Goal: Information Seeking & Learning: Learn about a topic

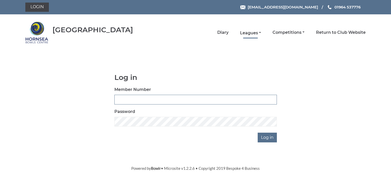
type input "0236"
click at [250, 31] on link "Leagues" at bounding box center [250, 33] width 21 height 6
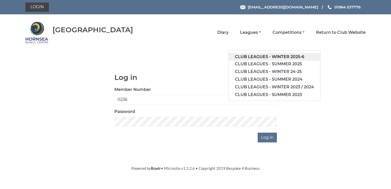
click at [279, 55] on link "Club leagues - Winter 2025-6" at bounding box center [274, 57] width 91 height 8
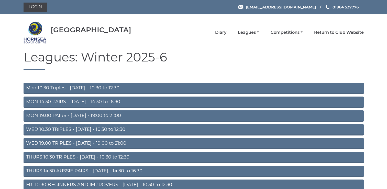
click at [107, 99] on link "MON 14.30 PAIRS - [DATE] - 14:30 to 16:30" at bounding box center [194, 102] width 341 height 11
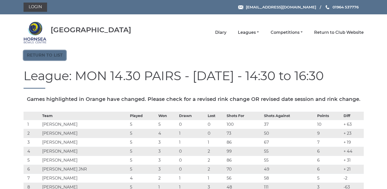
click at [54, 51] on link "Return to list" at bounding box center [45, 55] width 43 height 10
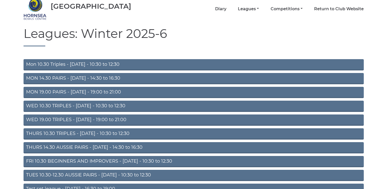
scroll to position [51, 0]
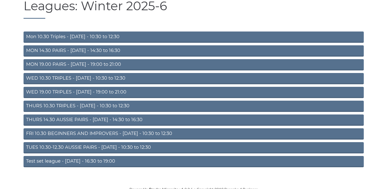
click at [94, 92] on link "WED 19.00 TRIPLES - [DATE] - 19:00 to 21:00" at bounding box center [194, 92] width 341 height 11
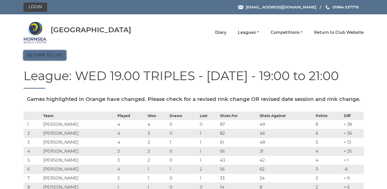
click at [50, 53] on link "Return to list" at bounding box center [45, 55] width 43 height 10
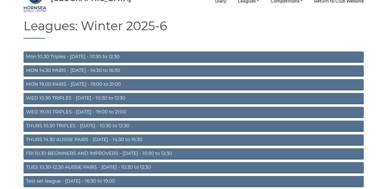
scroll to position [51, 0]
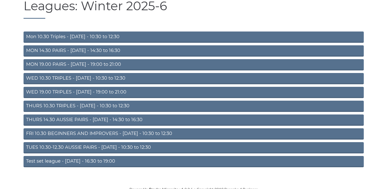
click at [108, 119] on link "THURS 14.30 AUSSIE PAIRS - Thursday - 14:30 to 16:30" at bounding box center [194, 119] width 341 height 11
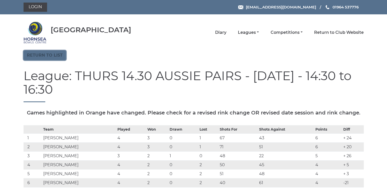
click at [52, 53] on link "Return to list" at bounding box center [45, 55] width 43 height 10
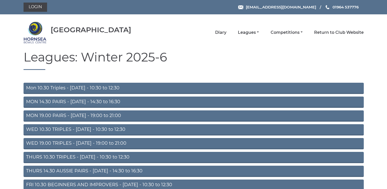
click at [101, 171] on link "THURS 14.30 AUSSIE PAIRS - [DATE] - 14:30 to 16:30" at bounding box center [194, 171] width 341 height 11
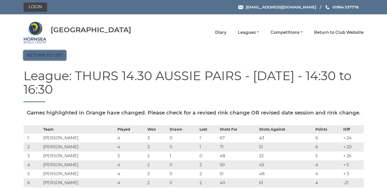
click at [54, 55] on link "Return to list" at bounding box center [45, 55] width 43 height 10
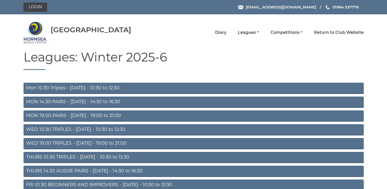
click at [79, 101] on link "MON 14.30 PAIRS - [DATE] - 14:30 to 16:30" at bounding box center [194, 102] width 341 height 11
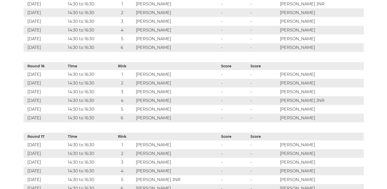
scroll to position [1255, 0]
